Goal: Transaction & Acquisition: Purchase product/service

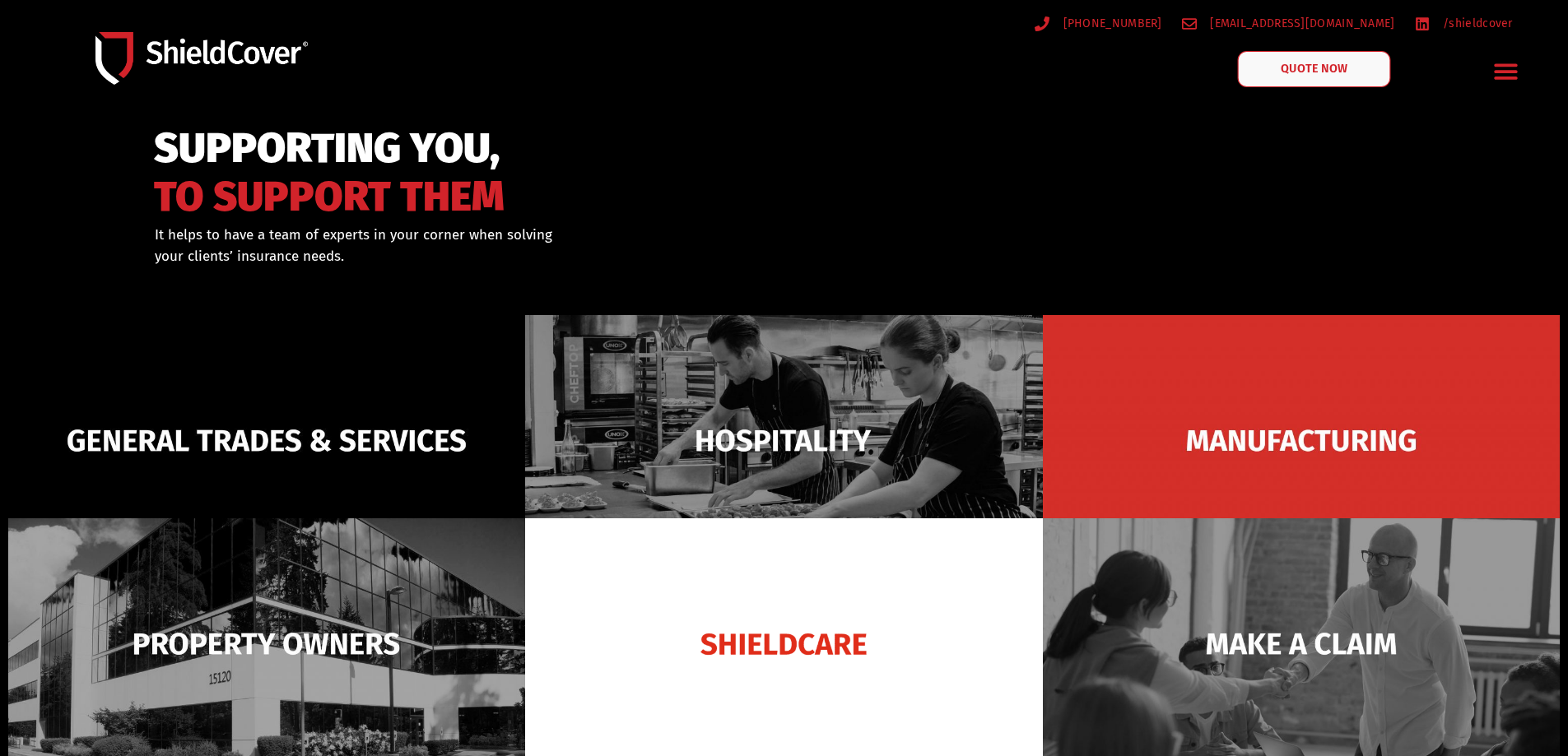
click at [1326, 79] on link "QUOTE NOW" at bounding box center [1313, 69] width 153 height 36
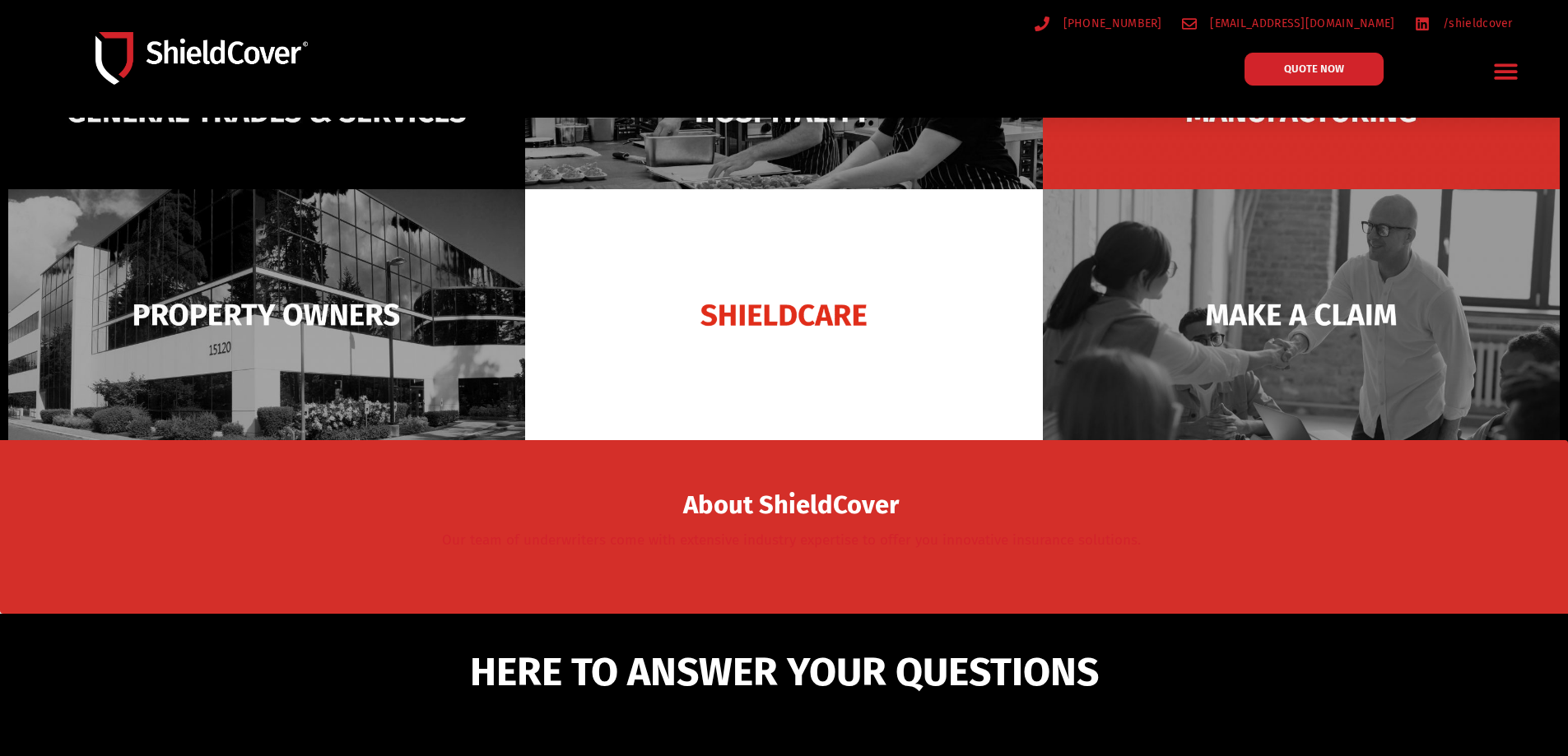
scroll to position [164, 0]
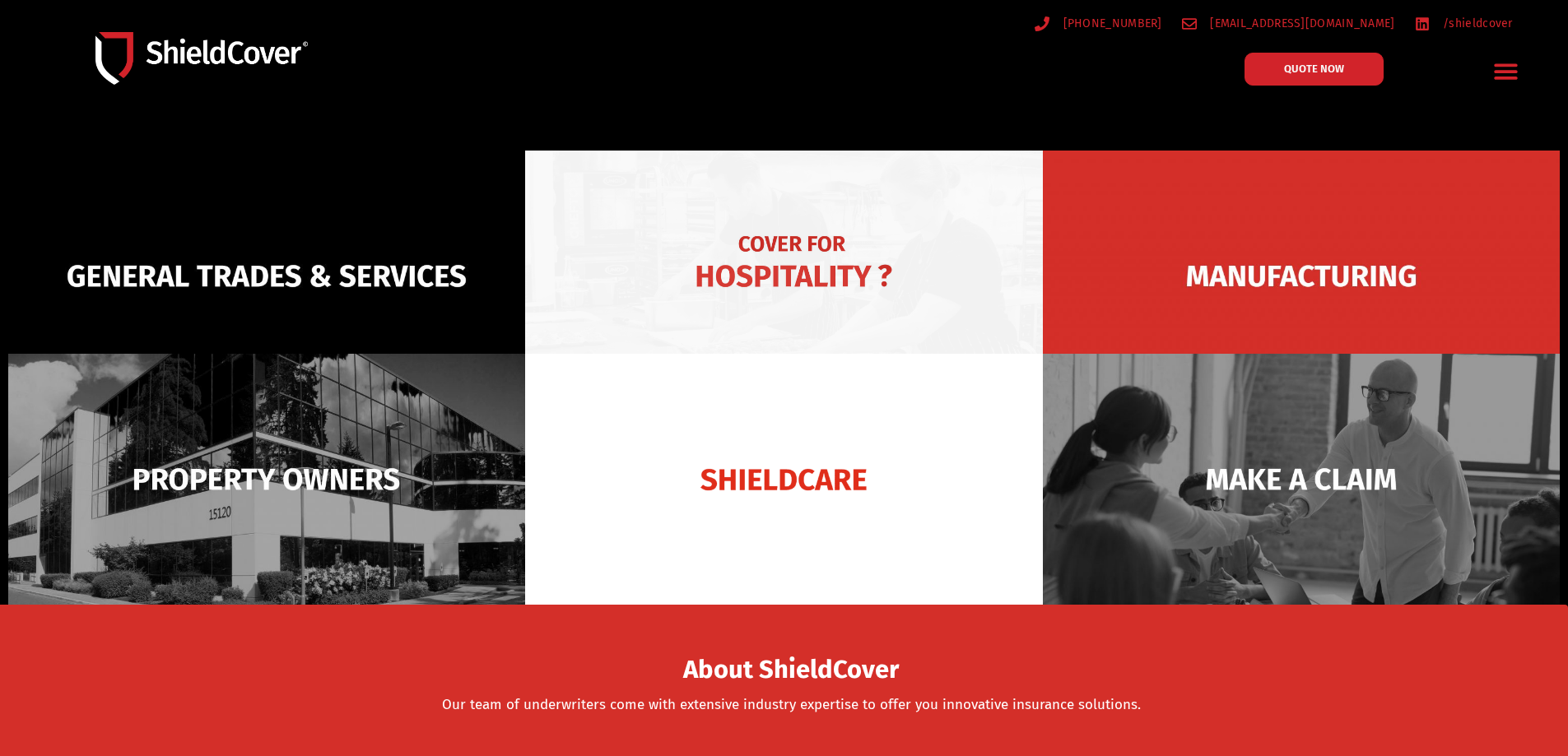
click at [707, 267] on img at bounding box center [784, 276] width 517 height 251
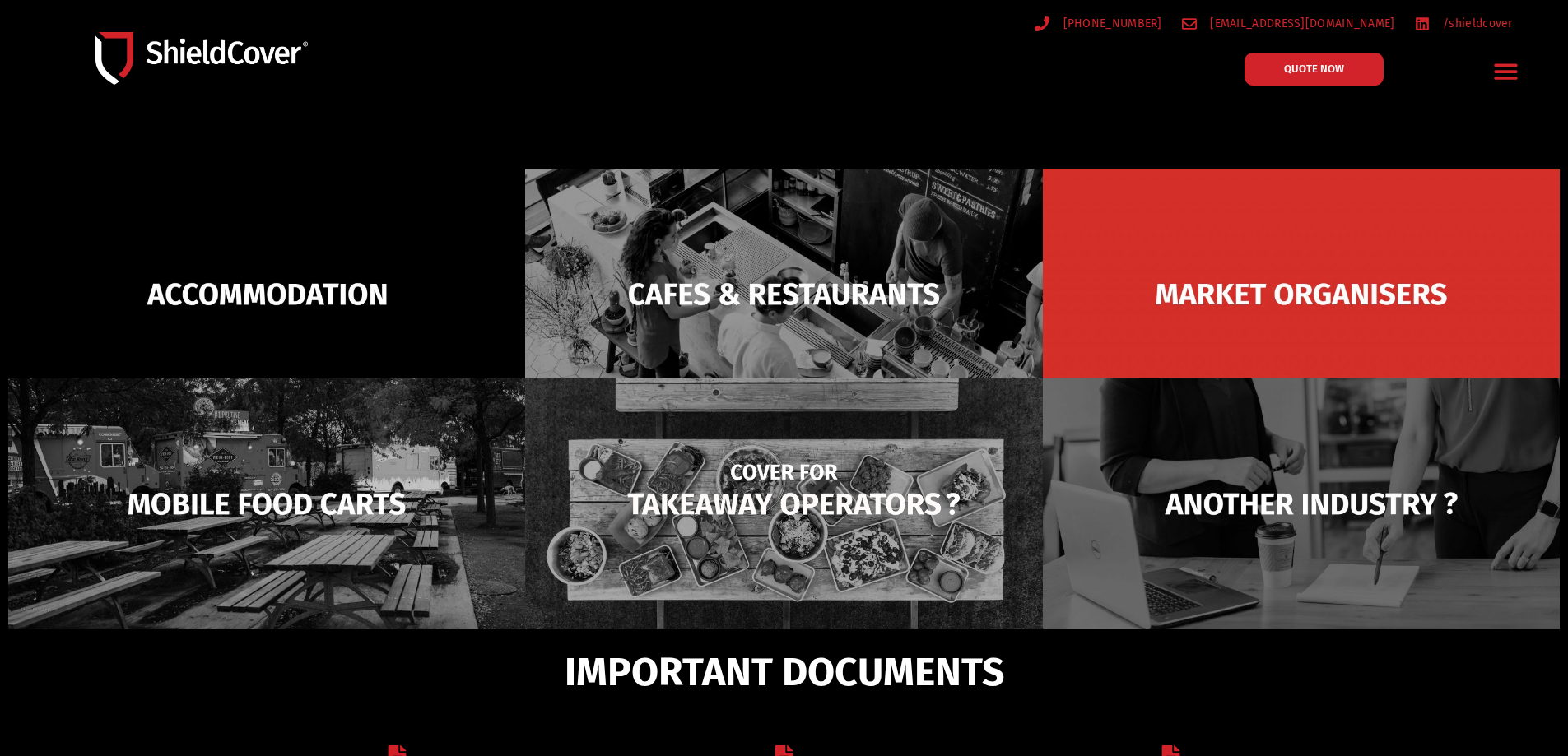
scroll to position [247, 0]
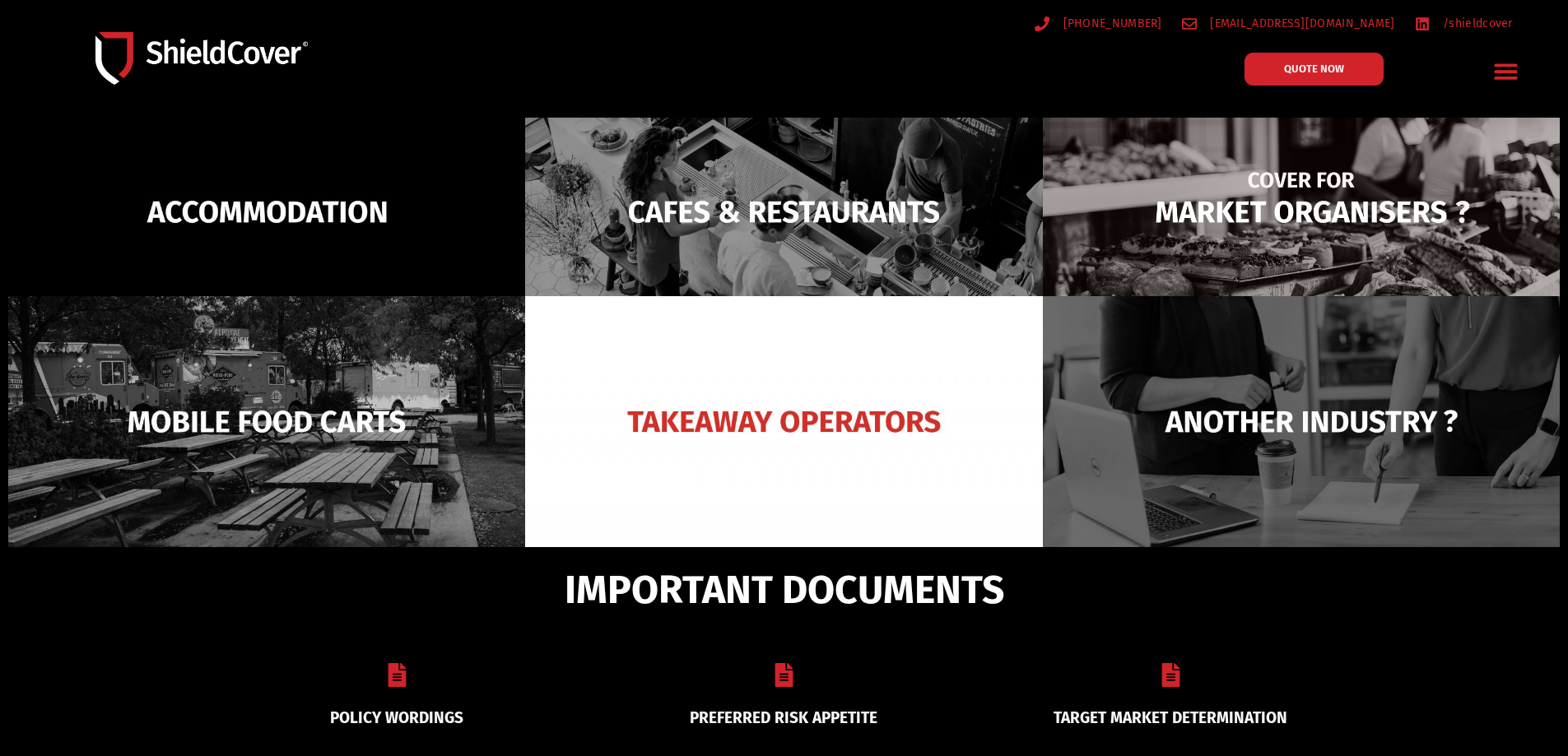
click at [1324, 224] on img at bounding box center [1301, 212] width 517 height 251
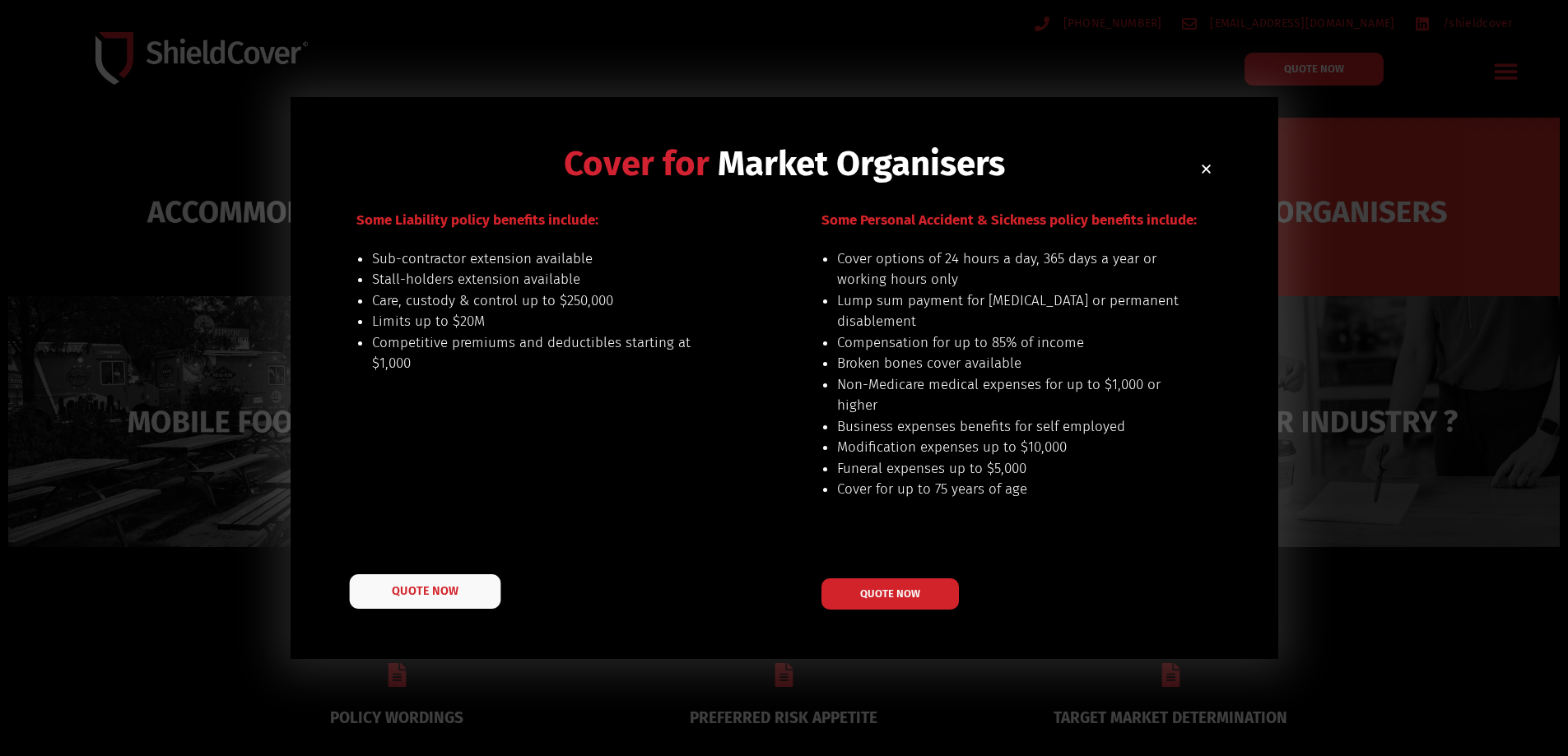
click at [396, 590] on span "QUOTE NOW" at bounding box center [425, 591] width 66 height 11
